Goal: Transaction & Acquisition: Purchase product/service

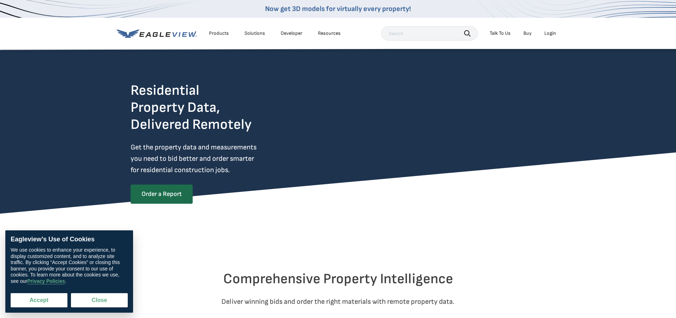
click at [50, 305] on button "Accept" at bounding box center [39, 300] width 57 height 14
checkbox input "true"
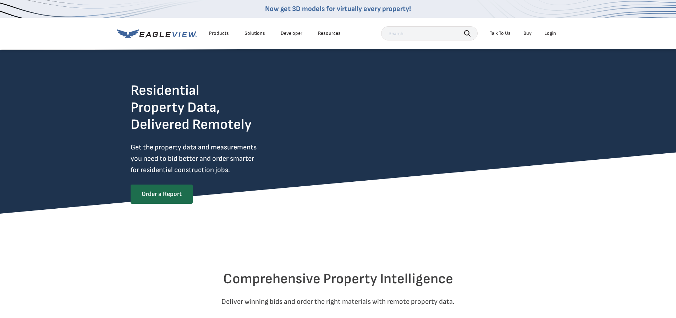
click at [554, 31] on div "Login" at bounding box center [550, 33] width 12 height 6
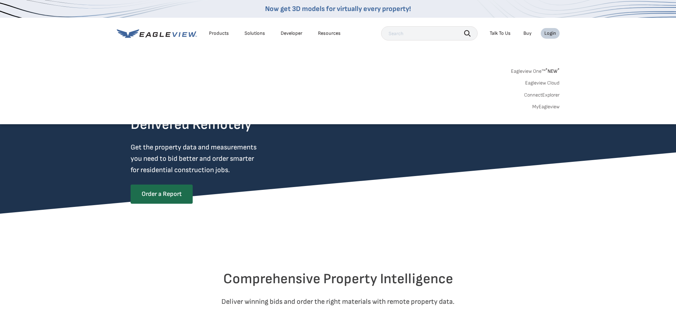
click at [548, 108] on link "MyEagleview" at bounding box center [545, 107] width 27 height 6
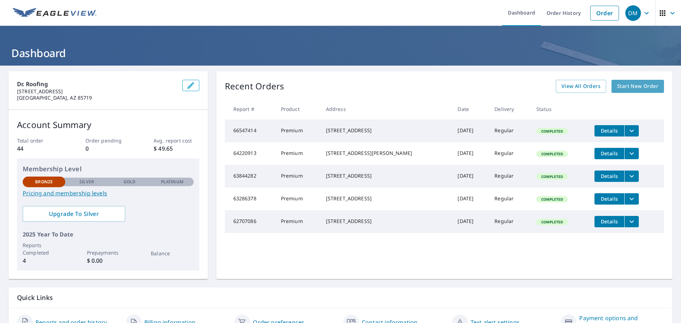
click at [649, 91] on link "Start New Order" at bounding box center [638, 86] width 53 height 13
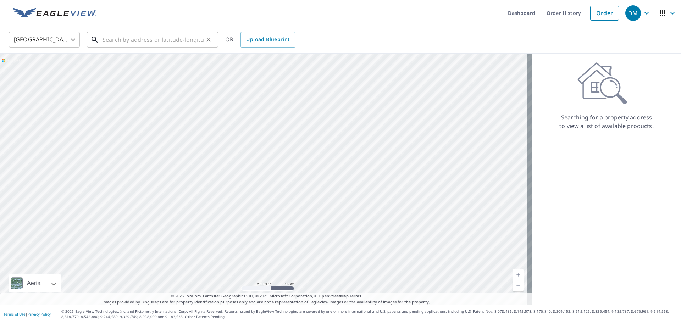
click at [139, 40] on input "text" at bounding box center [153, 40] width 101 height 20
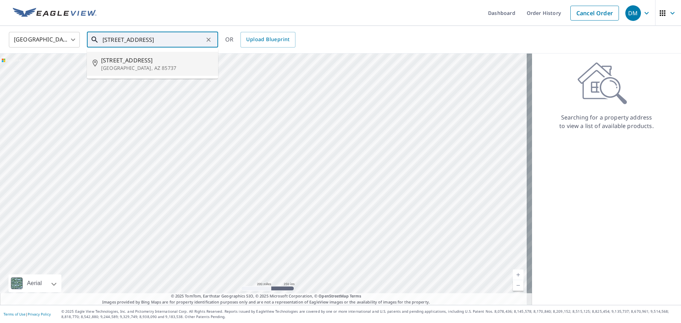
click at [125, 60] on span "[STREET_ADDRESS]" at bounding box center [156, 60] width 111 height 9
type input "[STREET_ADDRESS]"
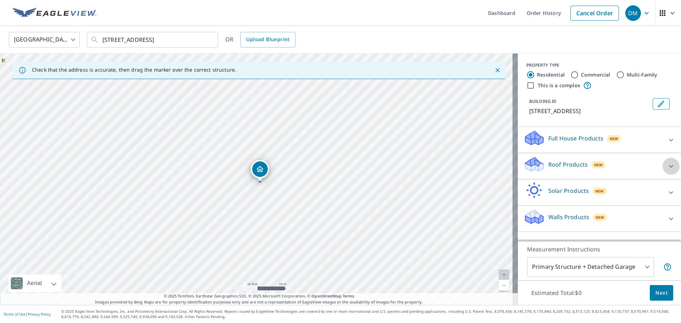
click at [667, 169] on icon at bounding box center [671, 166] width 9 height 9
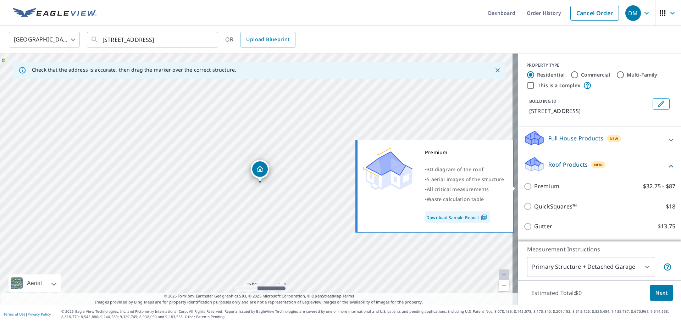
click at [525, 187] on input "Premium $32.75 - $87" at bounding box center [529, 186] width 11 height 9
checkbox input "true"
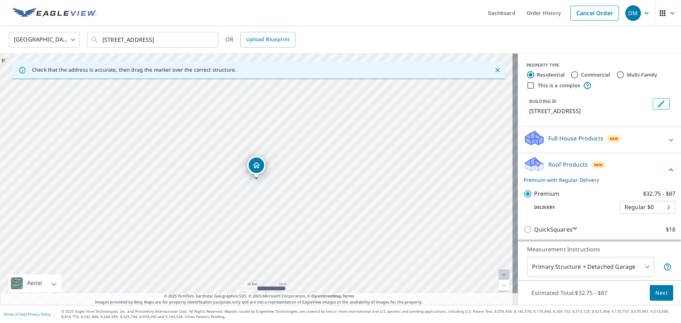
click at [656, 293] on span "Next" at bounding box center [662, 293] width 12 height 9
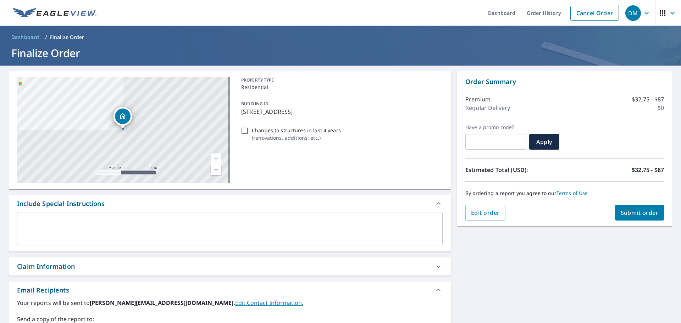
click at [636, 209] on span "Submit order" at bounding box center [640, 213] width 38 height 8
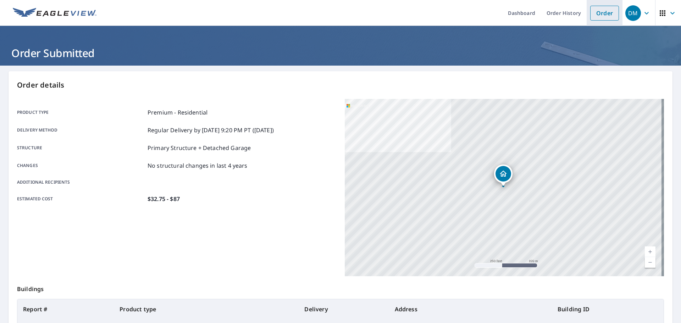
click at [601, 14] on link "Order" at bounding box center [604, 13] width 29 height 15
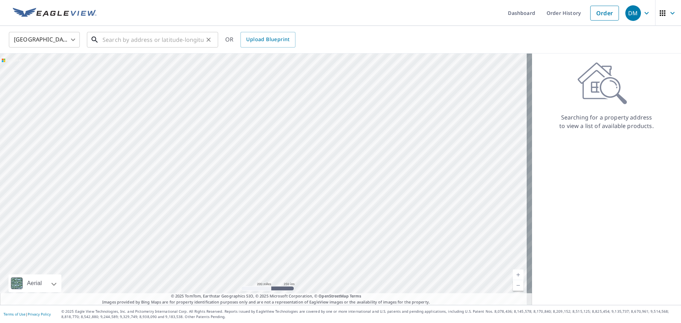
click at [166, 40] on input "text" at bounding box center [153, 40] width 101 height 20
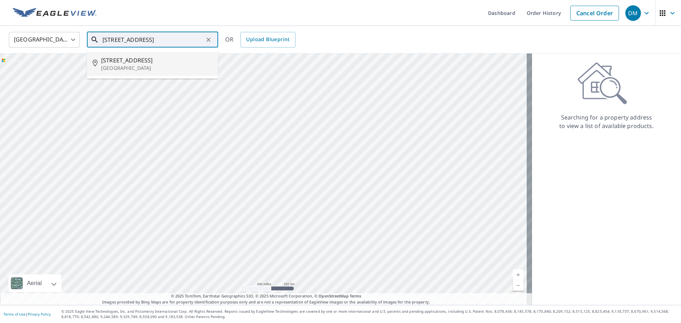
click at [184, 61] on span "[STREET_ADDRESS]" at bounding box center [156, 60] width 111 height 9
type input "[STREET_ADDRESS]"
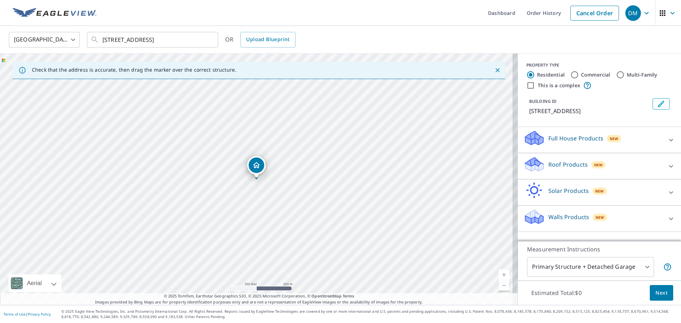
click at [658, 294] on span "Next" at bounding box center [662, 293] width 12 height 9
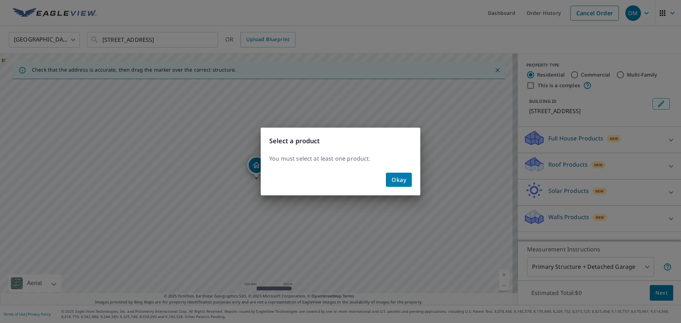
drag, startPoint x: 406, startPoint y: 178, endPoint x: 461, endPoint y: 172, distance: 55.6
click at [408, 177] on button "Okay" at bounding box center [399, 180] width 26 height 14
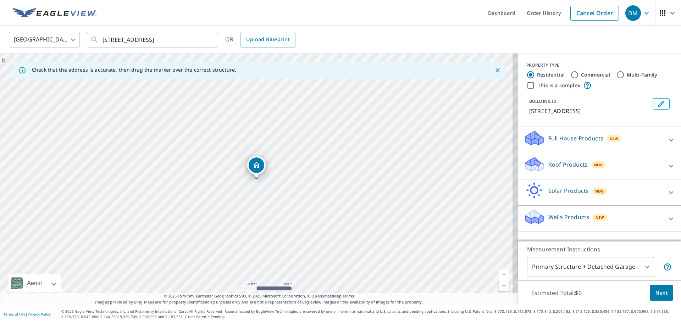
click at [545, 149] on div "Full House Products New" at bounding box center [593, 140] width 139 height 20
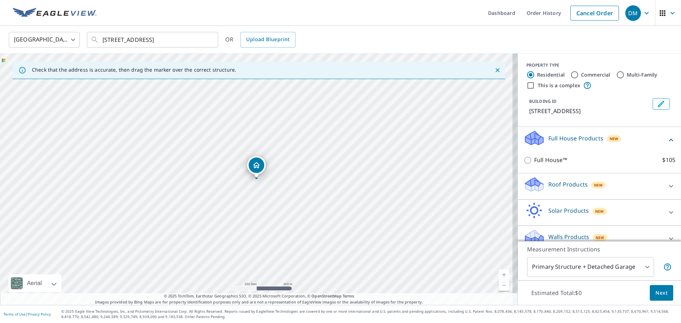
click at [557, 182] on p "Roof Products" at bounding box center [568, 184] width 39 height 9
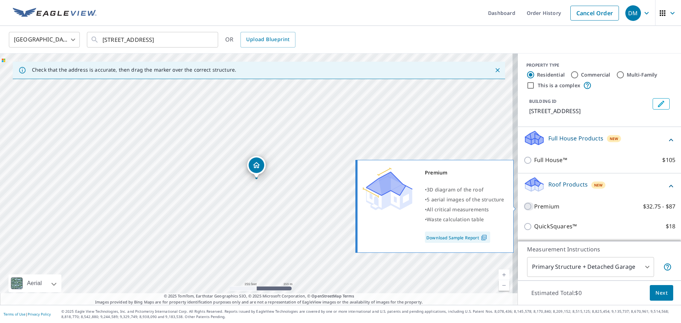
click at [527, 207] on input "Premium $32.75 - $87" at bounding box center [529, 206] width 11 height 9
checkbox input "true"
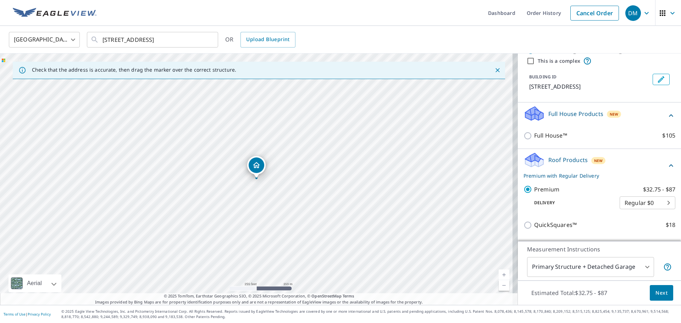
scroll to position [115, 0]
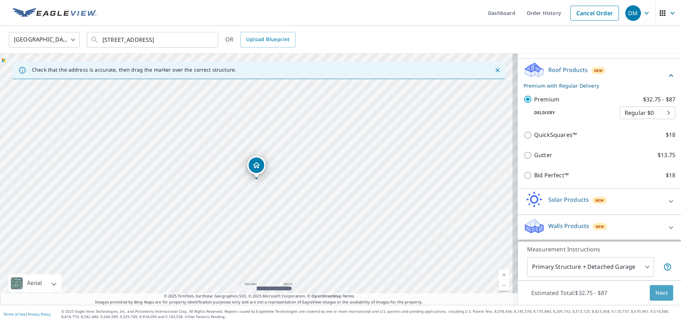
click at [660, 287] on button "Next" at bounding box center [661, 293] width 23 height 16
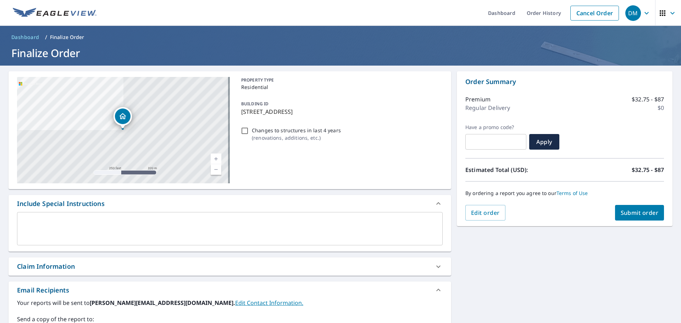
click at [632, 211] on span "Submit order" at bounding box center [640, 213] width 38 height 8
